Goal: Use online tool/utility: Utilize a website feature to perform a specific function

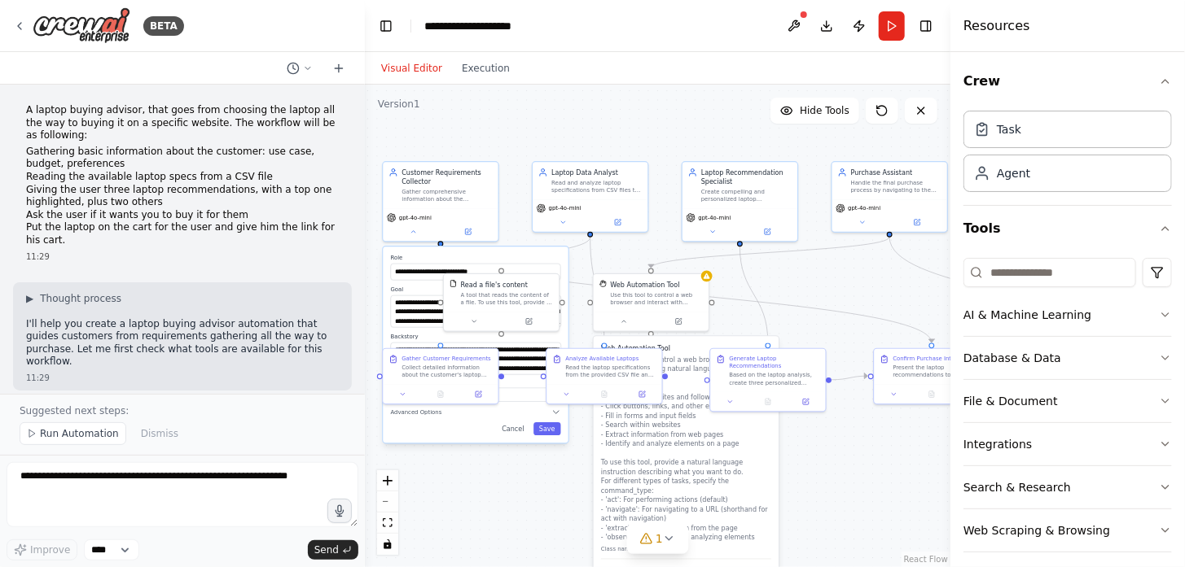
scroll to position [1158, 0]
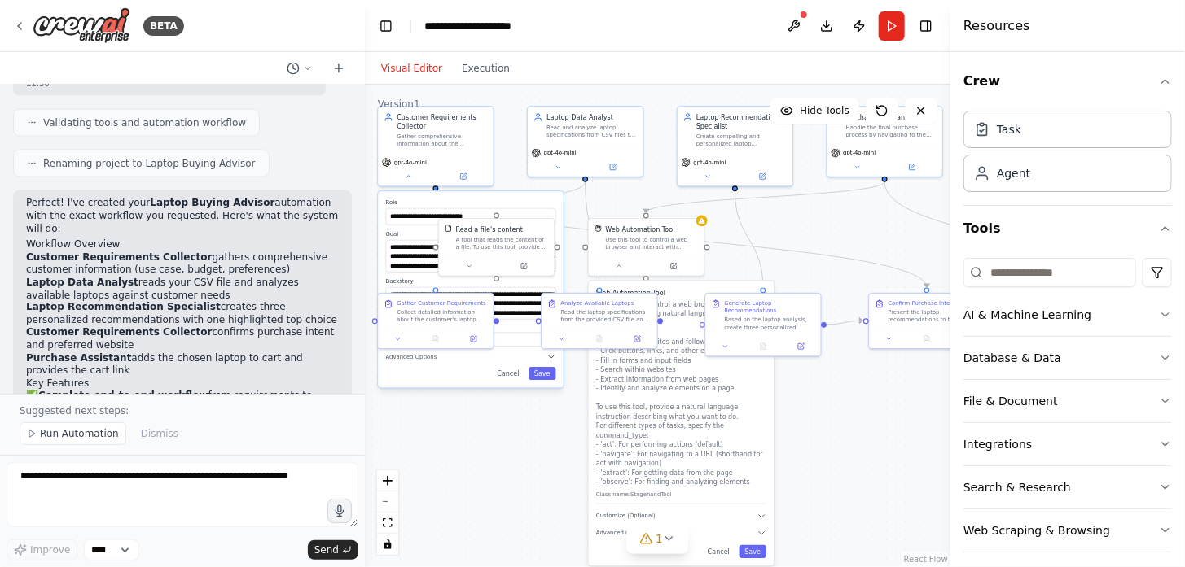
drag, startPoint x: 835, startPoint y: 322, endPoint x: 830, endPoint y: 265, distance: 58.1
click at [830, 265] on div ".deletable-edge-delete-btn { width: 20px; height: 20px; border: 0px solid #ffff…" at bounding box center [657, 326] width 585 height 483
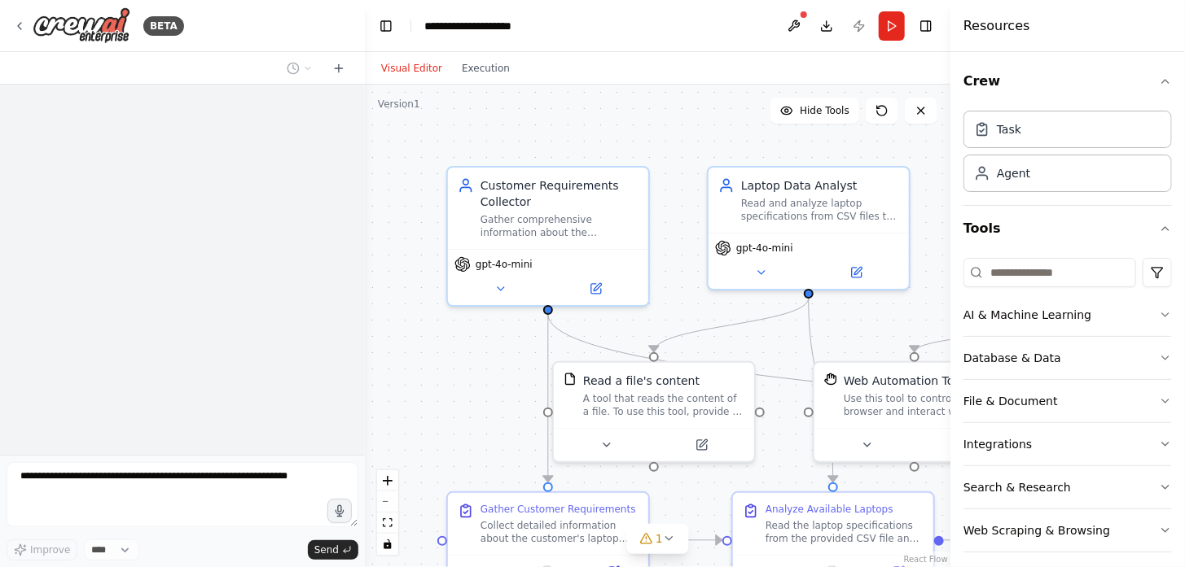
scroll to position [1342, 0]
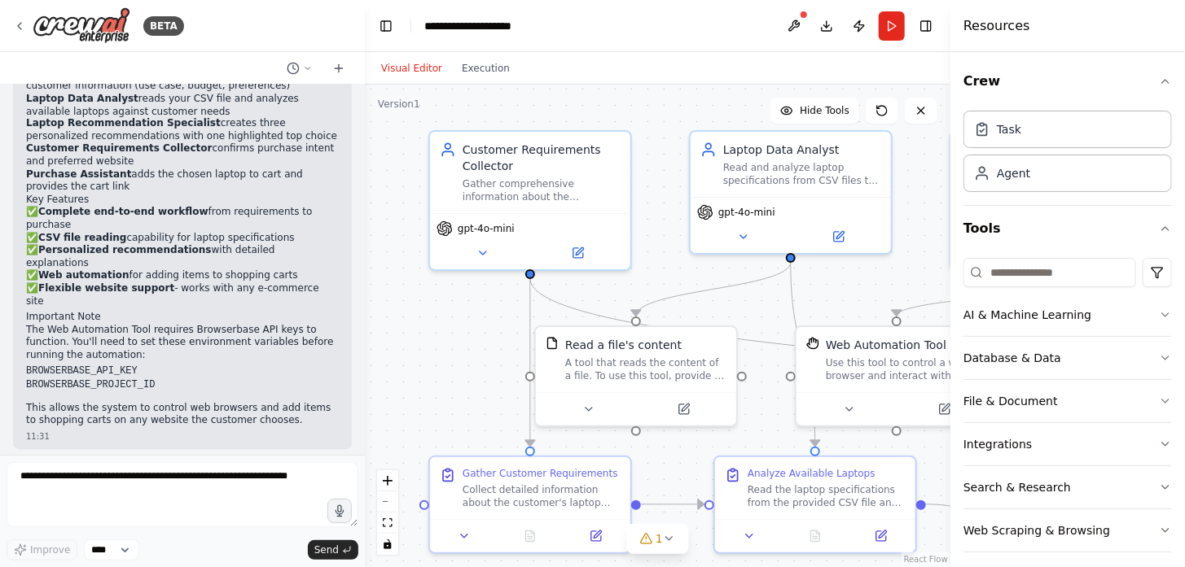
drag, startPoint x: 674, startPoint y: 116, endPoint x: 668, endPoint y: 109, distance: 9.2
click at [669, 109] on div ".deletable-edge-delete-btn { width: 20px; height: 20px; border: 0px solid #ffff…" at bounding box center [657, 326] width 585 height 483
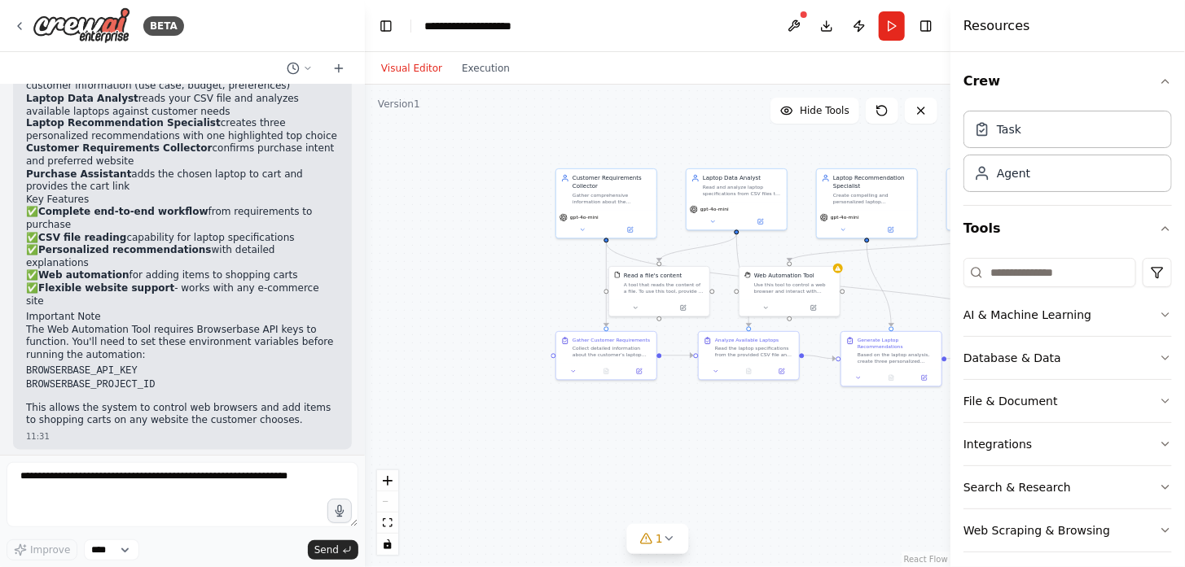
scroll to position [0, 0]
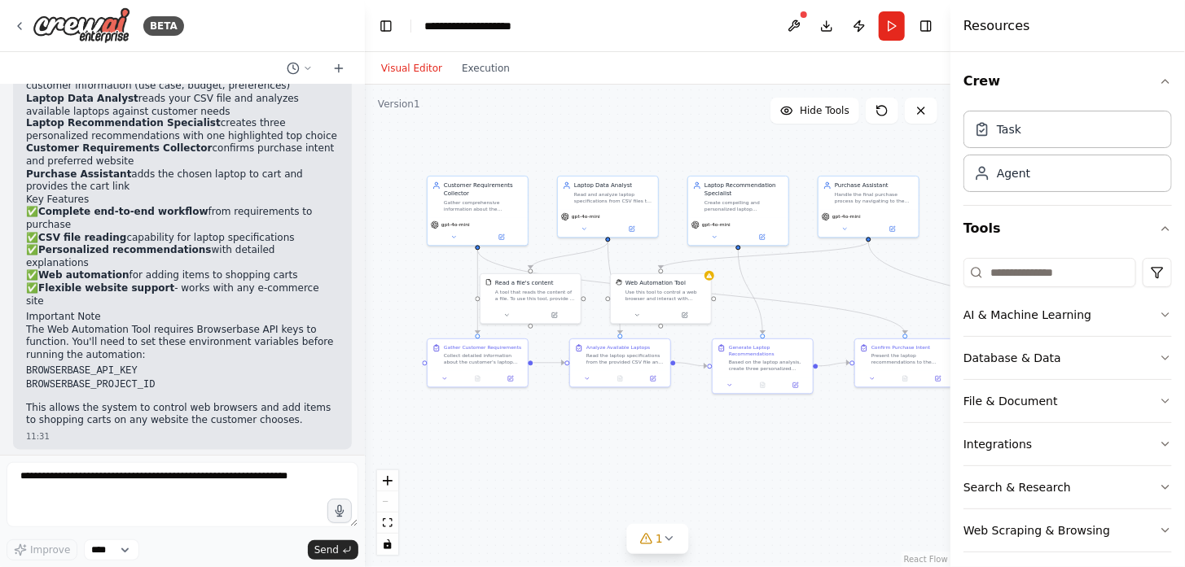
drag, startPoint x: 657, startPoint y: 143, endPoint x: 530, endPoint y: 144, distance: 127.0
click at [530, 144] on div ".deletable-edge-delete-btn { width: 20px; height: 20px; border: 0px solid #ffff…" at bounding box center [657, 326] width 585 height 483
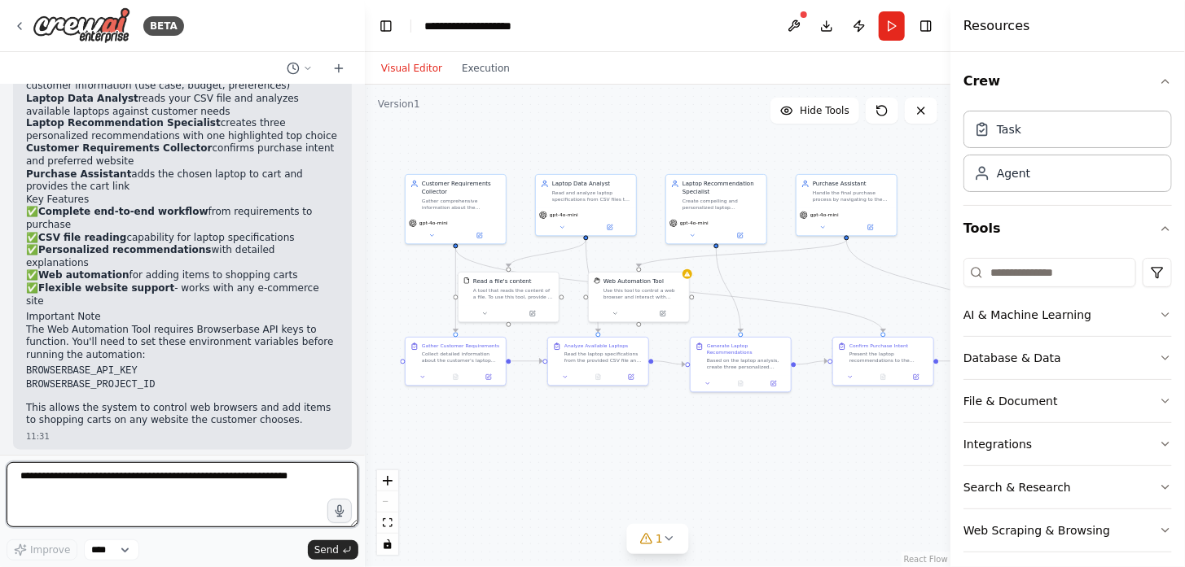
click at [110, 518] on textarea at bounding box center [183, 494] width 352 height 65
